Goal: Task Accomplishment & Management: Use online tool/utility

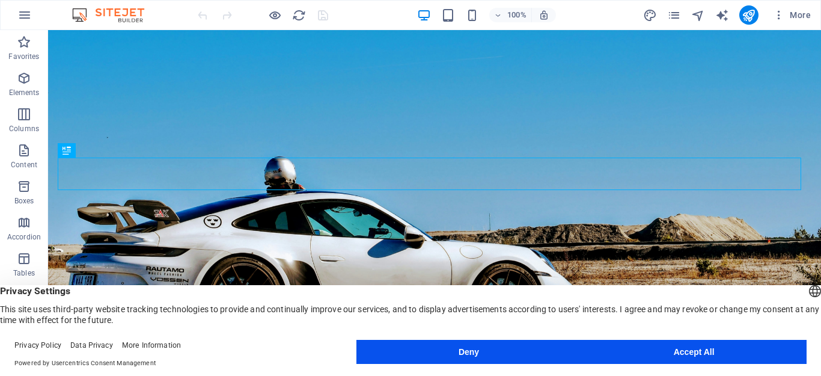
drag, startPoint x: 728, startPoint y: 356, endPoint x: 625, endPoint y: 287, distance: 123.5
click at [728, 356] on button "Accept All" at bounding box center [693, 351] width 225 height 24
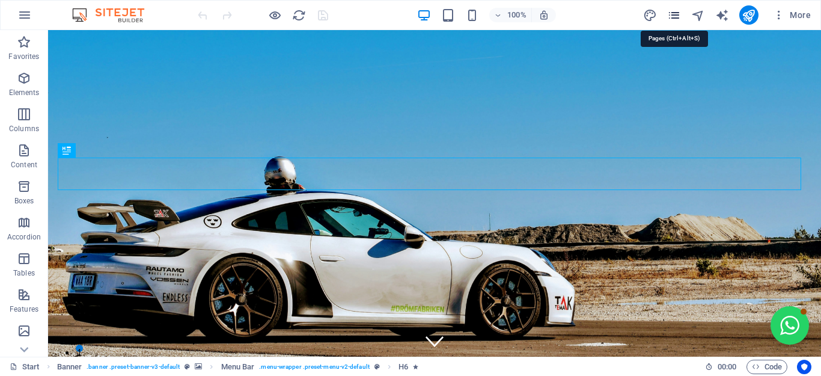
click at [674, 14] on icon "pages" at bounding box center [674, 15] width 14 height 14
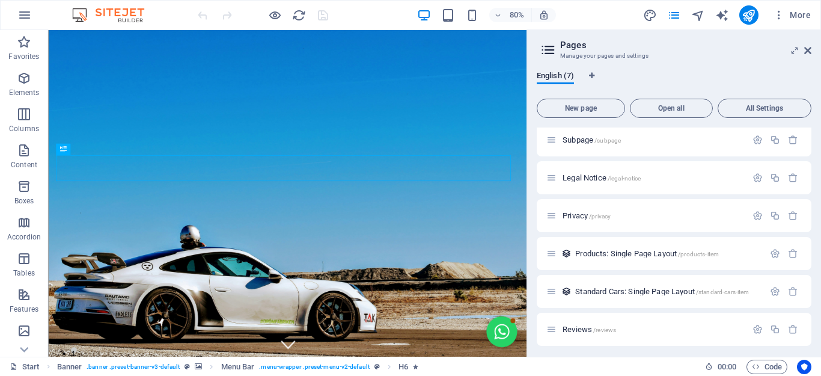
scroll to position [46, 0]
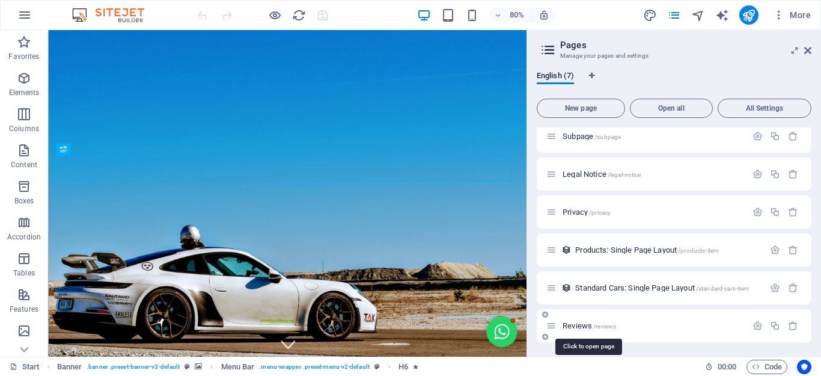
click at [591, 321] on span "Reviews /reviews" at bounding box center [588, 325] width 53 height 9
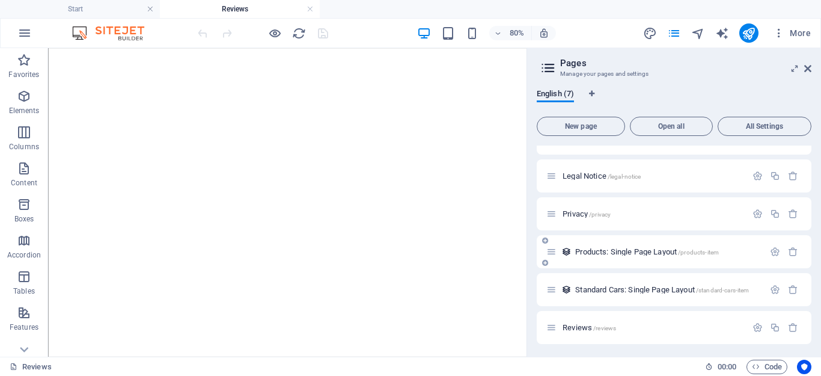
scroll to position [64, 0]
click at [585, 324] on span "Reviews /reviews" at bounding box center [588, 325] width 53 height 9
click at [753, 323] on icon "button" at bounding box center [757, 325] width 10 height 10
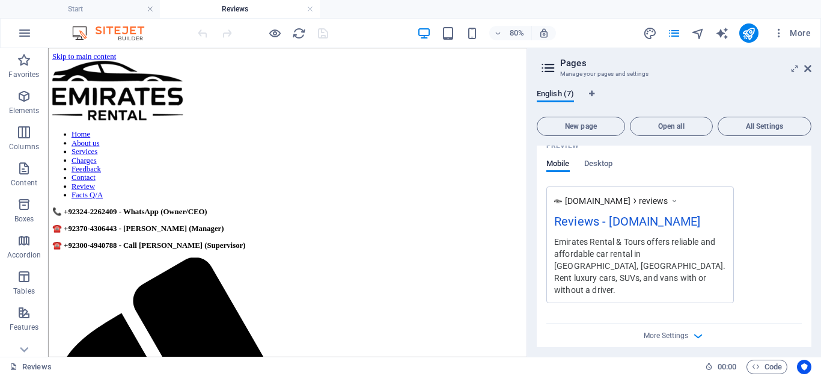
scroll to position [489, 0]
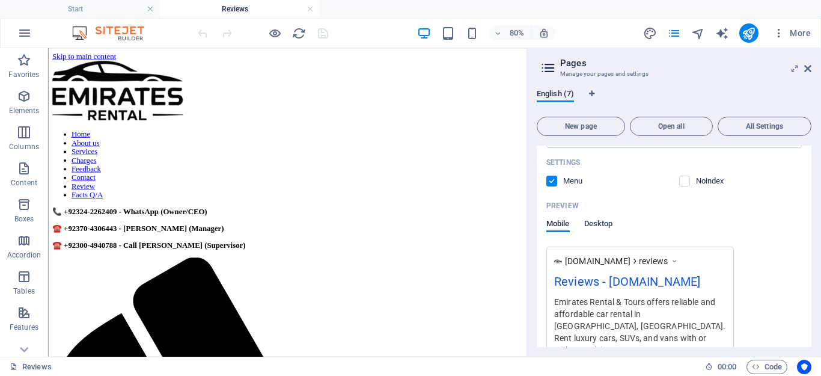
click at [600, 225] on span "Desktop" at bounding box center [598, 224] width 29 height 17
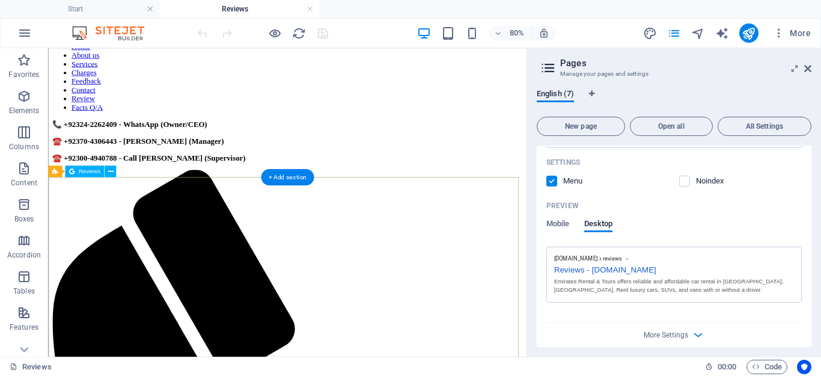
scroll to position [180, 0]
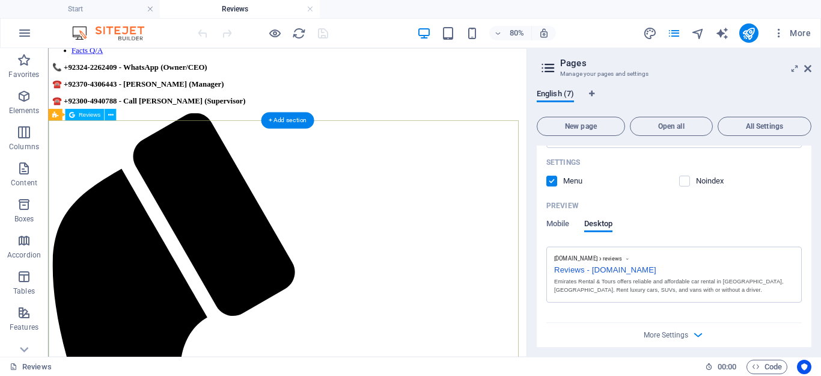
click at [75, 126] on div "Drag here to replace the existing content. Press “Ctrl” if you want to create a…" at bounding box center [287, 202] width 478 height 308
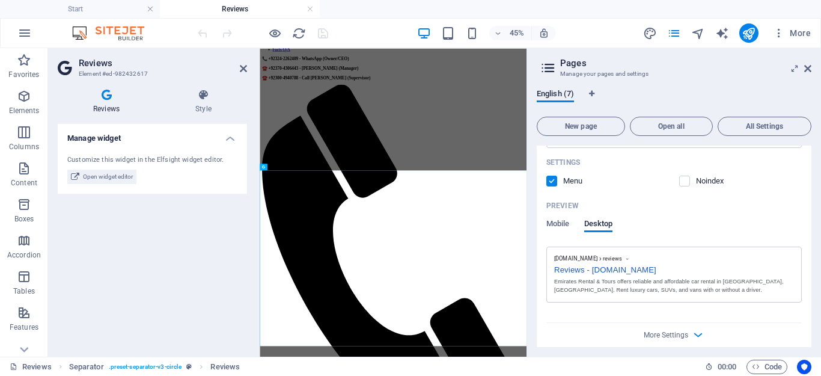
scroll to position [0, 0]
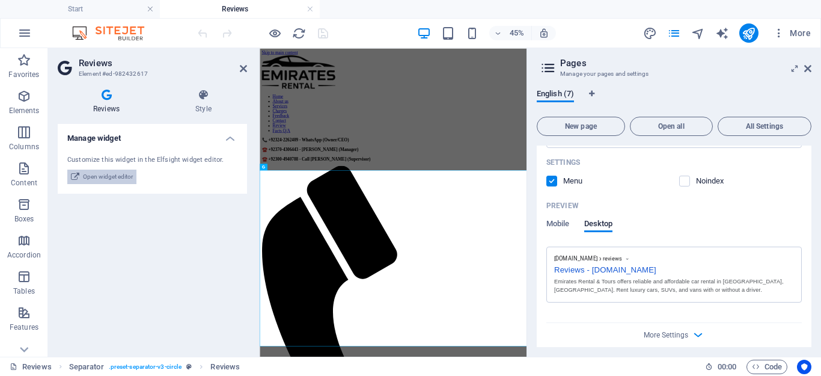
click at [103, 176] on span "Open widget editor" at bounding box center [108, 176] width 50 height 14
click at [107, 172] on span "Open widget editor" at bounding box center [108, 176] width 50 height 14
click at [87, 177] on span "Open widget editor" at bounding box center [108, 176] width 50 height 14
click at [87, 173] on span "Open widget editor" at bounding box center [108, 176] width 50 height 14
click at [787, 10] on ul "Start Reviews" at bounding box center [410, 9] width 821 height 18
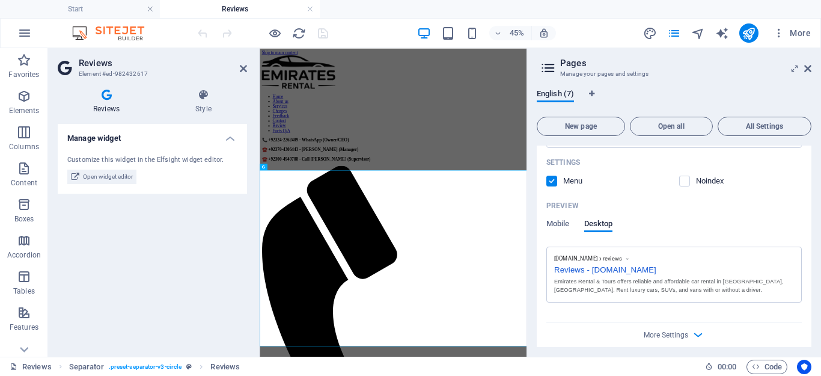
click at [787, 15] on ul "Start Reviews" at bounding box center [410, 9] width 821 height 18
click at [106, 174] on span "Open widget editor" at bounding box center [108, 176] width 50 height 14
click at [119, 170] on span "Open widget editor" at bounding box center [108, 176] width 50 height 14
click at [240, 72] on icon at bounding box center [243, 69] width 7 height 10
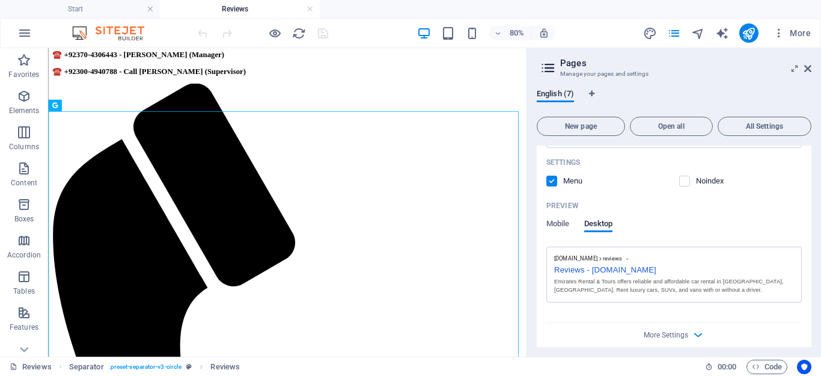
scroll to position [148, 0]
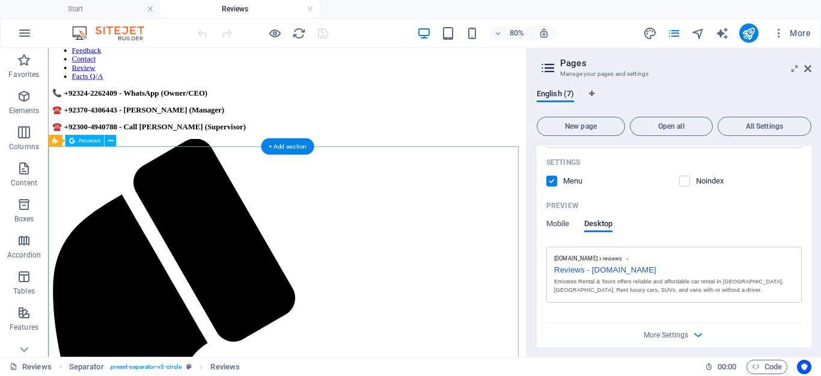
click at [108, 142] on icon at bounding box center [110, 140] width 5 height 10
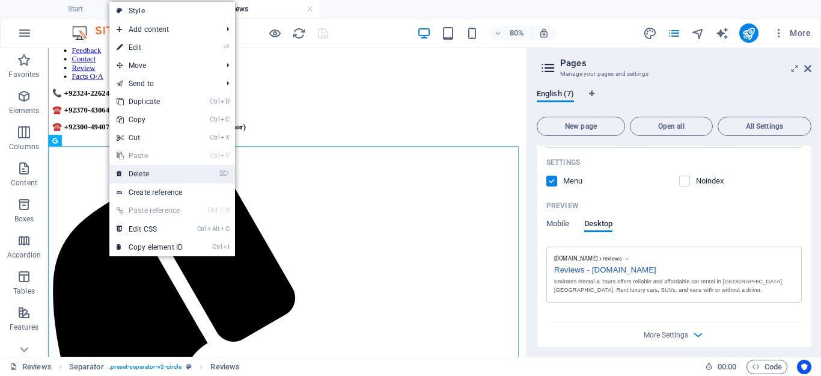
click at [128, 169] on link "⌦ Delete" at bounding box center [149, 174] width 81 height 18
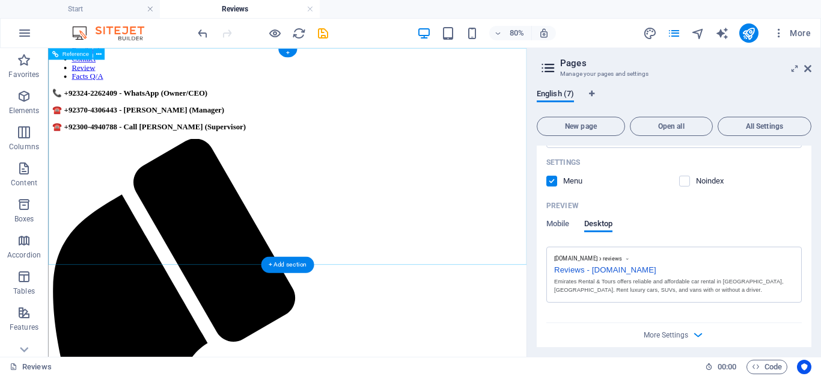
scroll to position [0, 0]
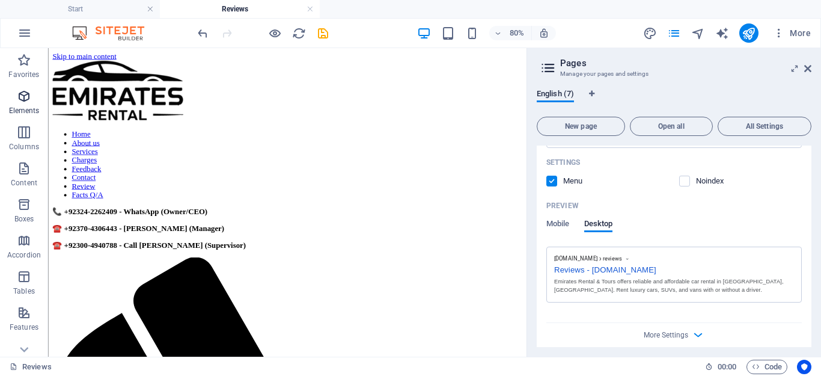
click at [28, 98] on icon "button" at bounding box center [24, 96] width 14 height 14
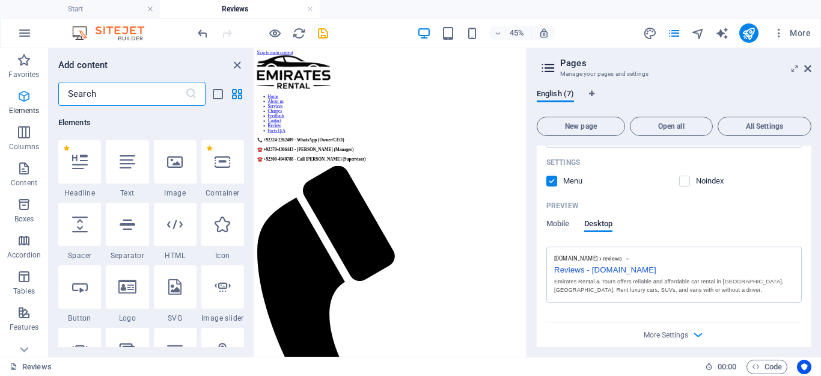
scroll to position [128, 0]
click at [78, 92] on input "text" at bounding box center [121, 94] width 127 height 24
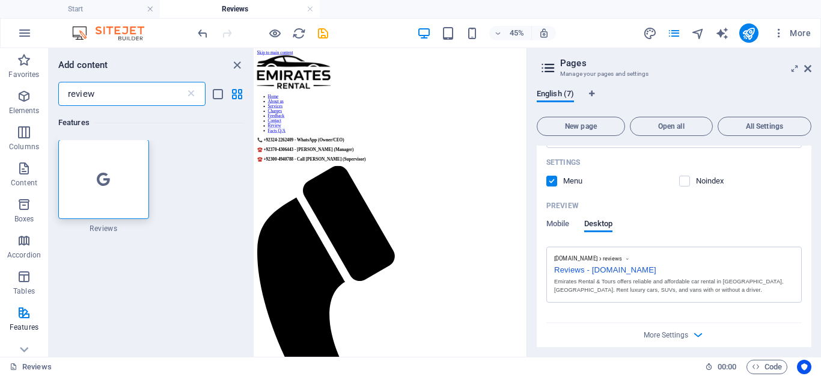
scroll to position [0, 0]
type input "review"
click at [112, 160] on div at bounding box center [103, 179] width 91 height 79
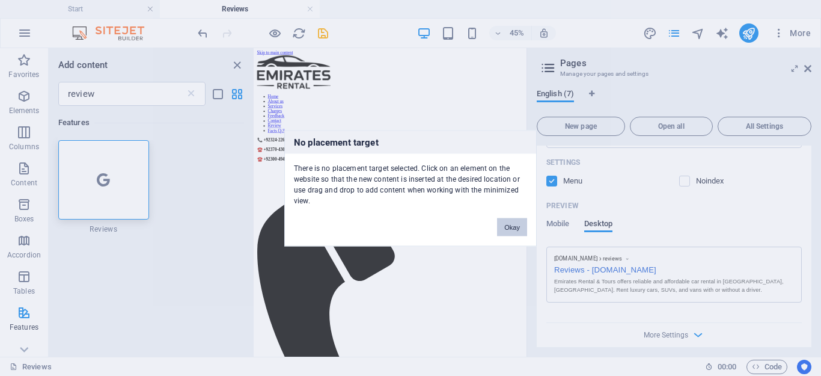
click at [510, 228] on button "Okay" at bounding box center [512, 227] width 30 height 18
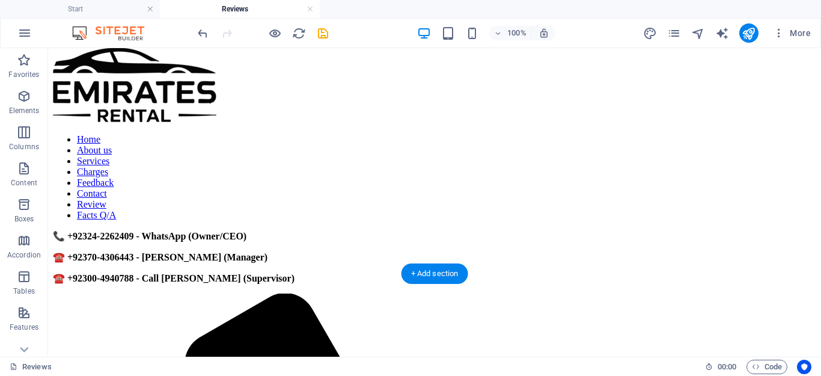
scroll to position [19, 0]
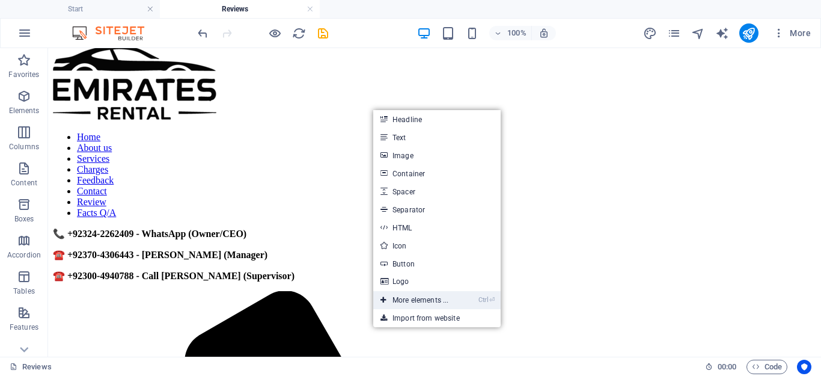
click at [398, 300] on link "Ctrl ⏎ More elements ..." at bounding box center [414, 300] width 82 height 18
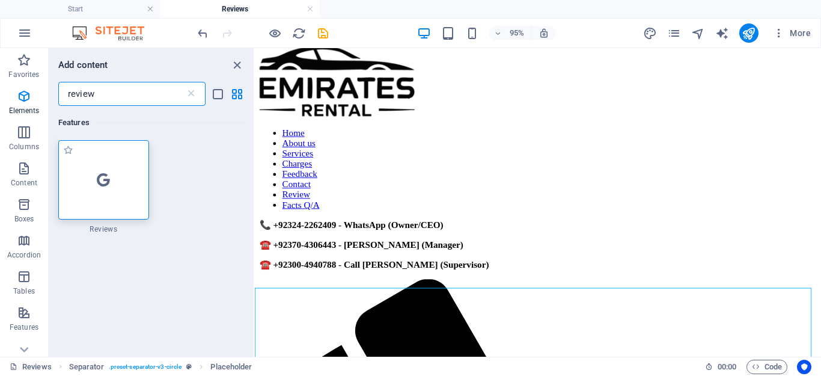
click at [97, 184] on icon at bounding box center [103, 180] width 13 height 16
